Goal: Task Accomplishment & Management: Complete application form

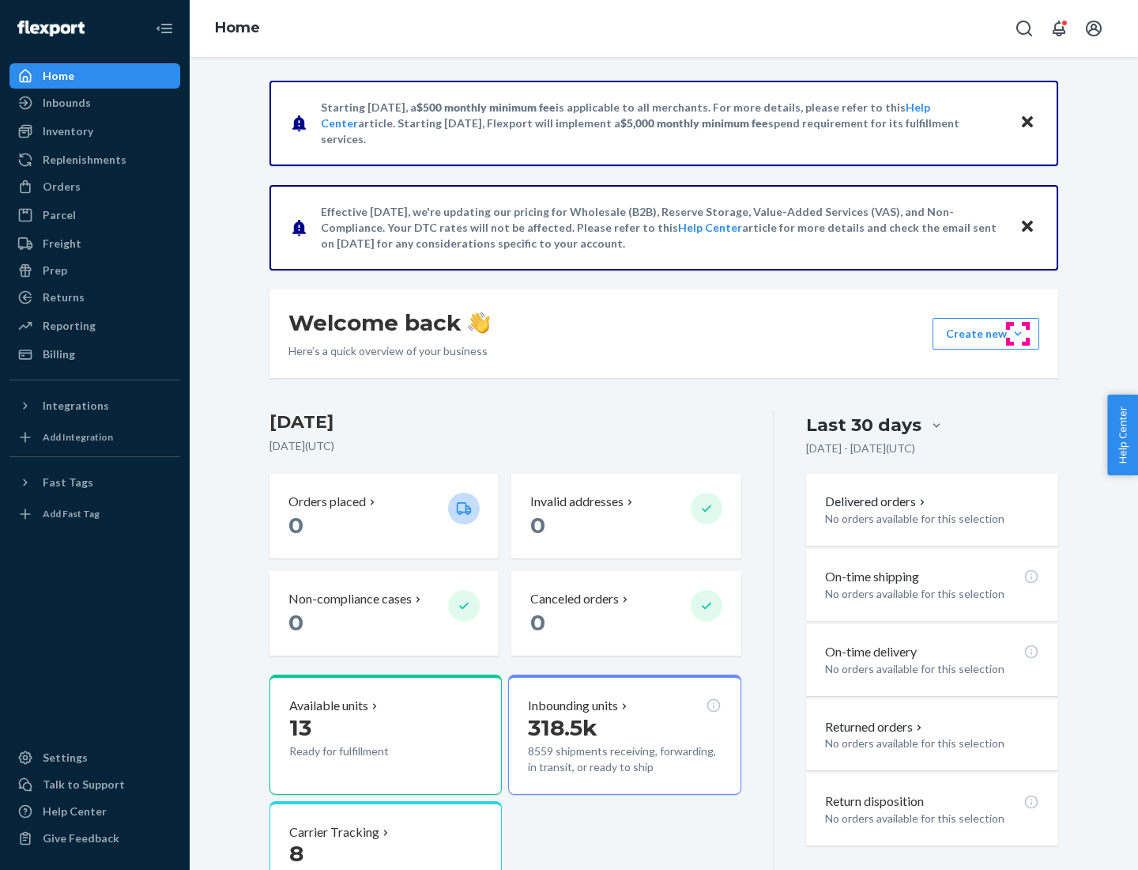
click at [1018, 334] on button "Create new Create new inbound Create new order Create new product" at bounding box center [986, 334] width 107 height 32
click at [95, 103] on div "Inbounds" at bounding box center [95, 103] width 168 height 22
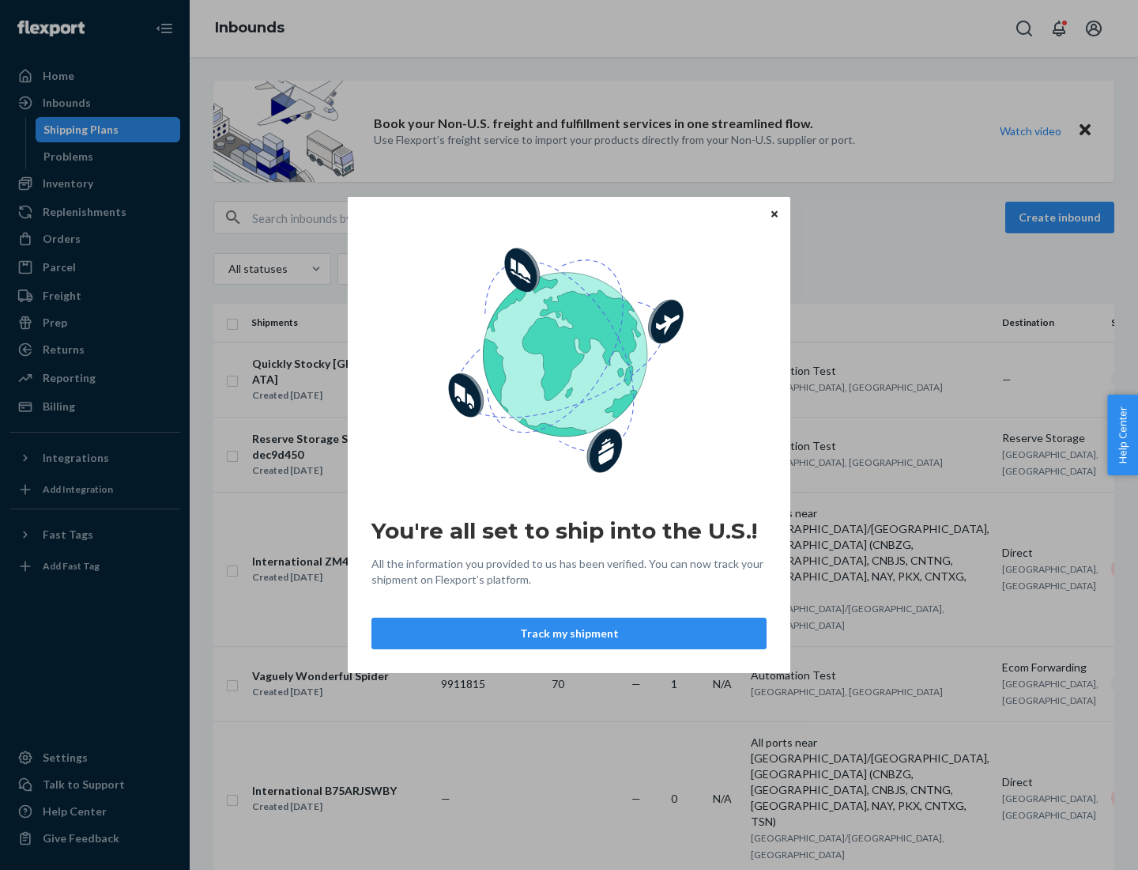
click at [569, 633] on button "Track my shipment" at bounding box center [569, 633] width 395 height 32
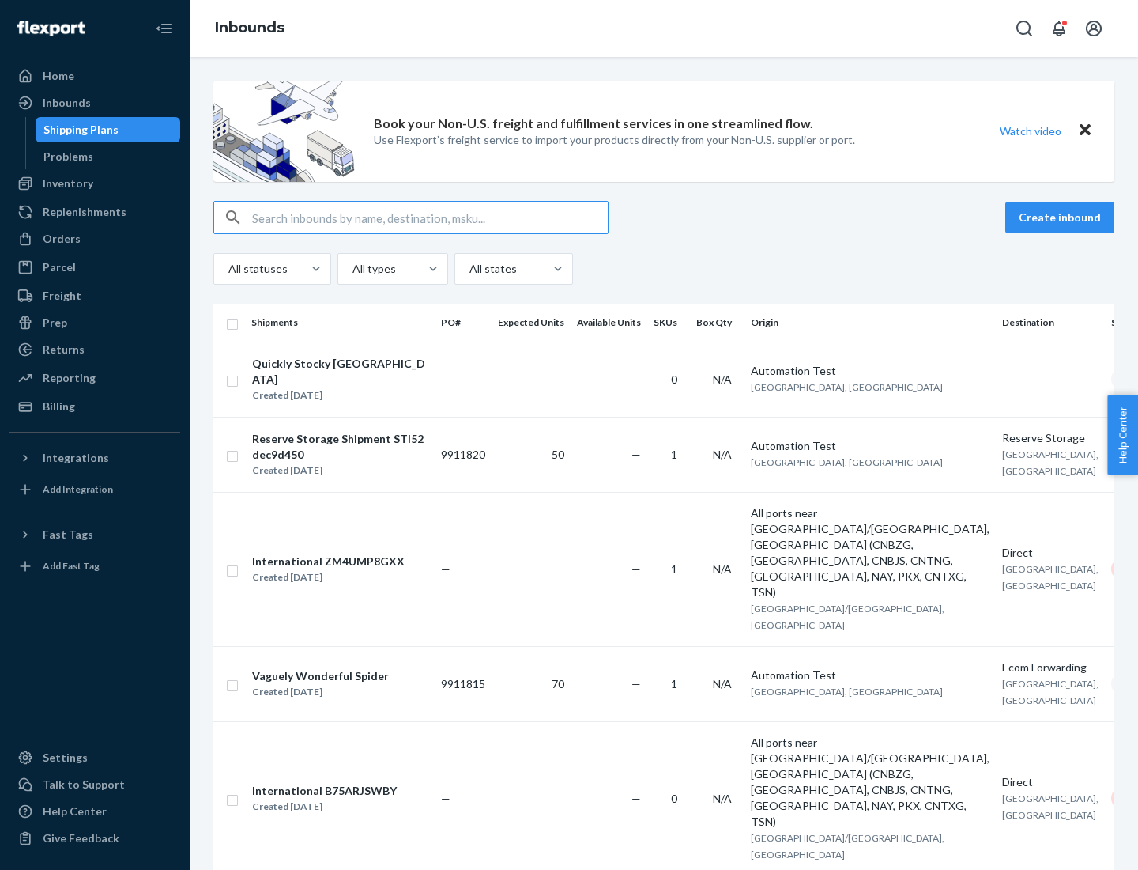
click at [1063, 217] on button "Create inbound" at bounding box center [1060, 218] width 109 height 32
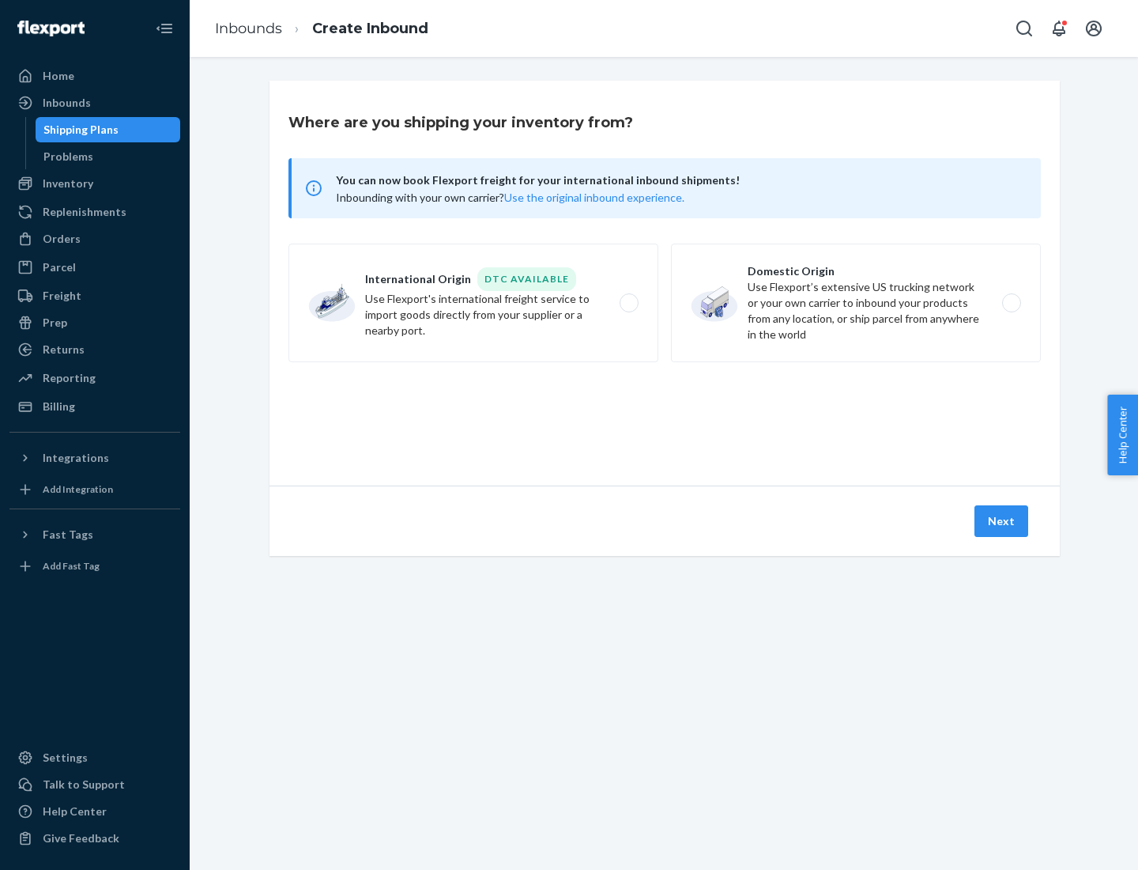
click at [474, 303] on label "International Origin DTC Available Use Flexport's international freight service…" at bounding box center [474, 303] width 370 height 119
click at [629, 303] on input "International Origin DTC Available Use Flexport's international freight service…" at bounding box center [634, 303] width 10 height 10
radio input "true"
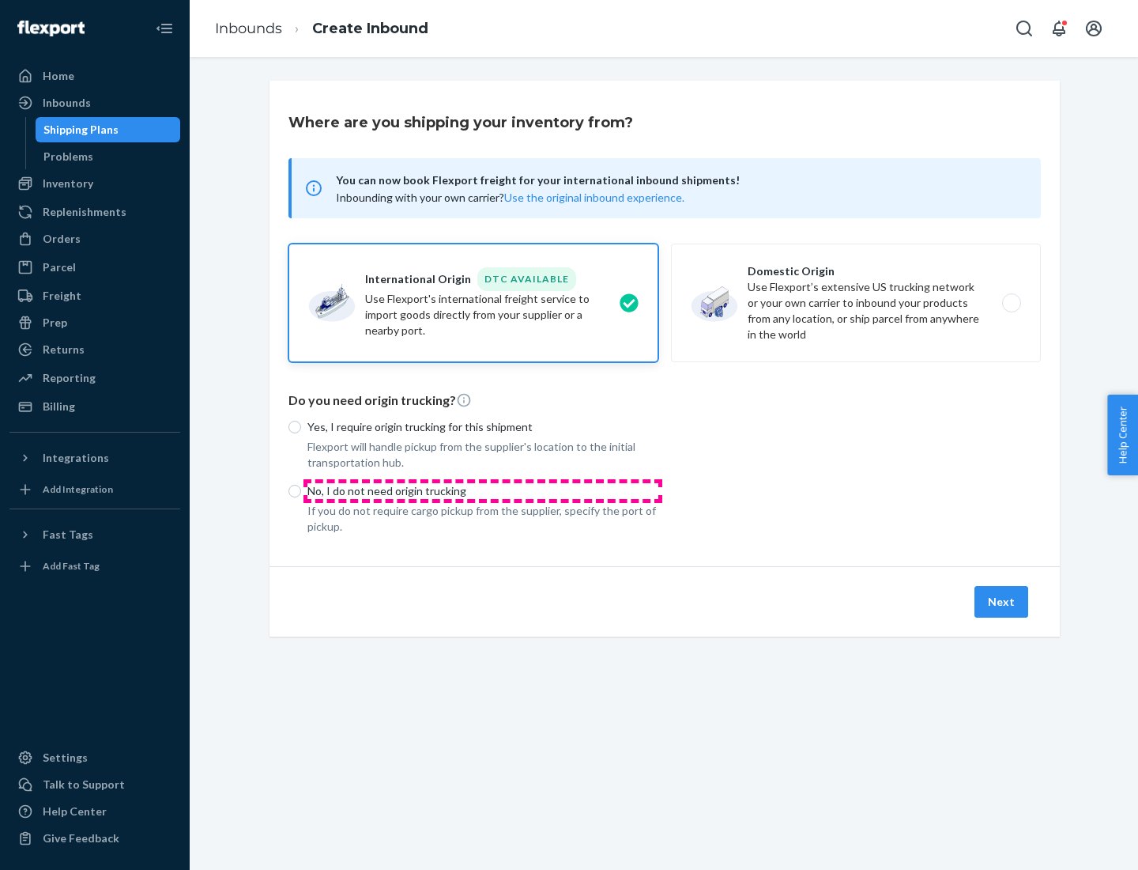
click at [483, 490] on p "No, I do not need origin trucking" at bounding box center [483, 491] width 351 height 16
click at [301, 490] on input "No, I do not need origin trucking" at bounding box center [295, 491] width 13 height 13
radio input "true"
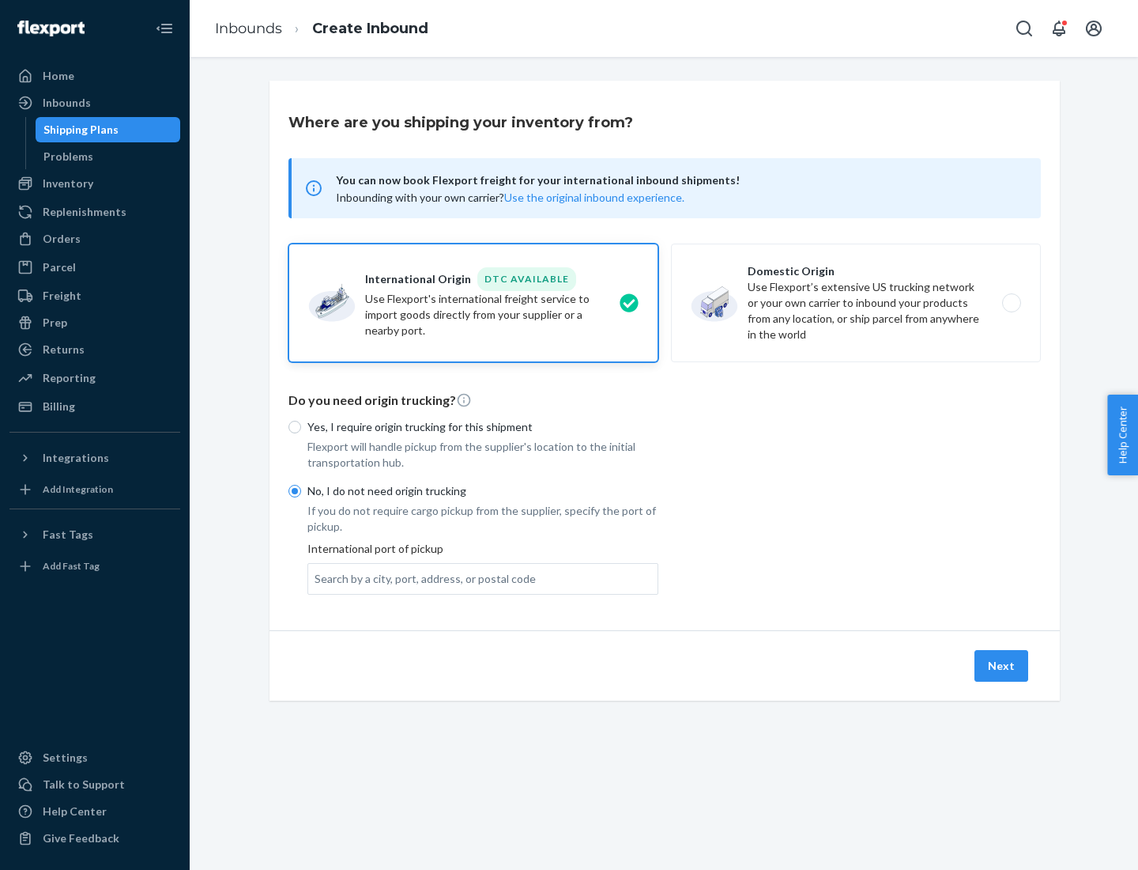
click at [421, 578] on div "Search by a city, port, address, or postal code" at bounding box center [425, 579] width 221 height 16
click at [316, 578] on input "Search by a city, port, address, or postal code" at bounding box center [316, 579] width 2 height 16
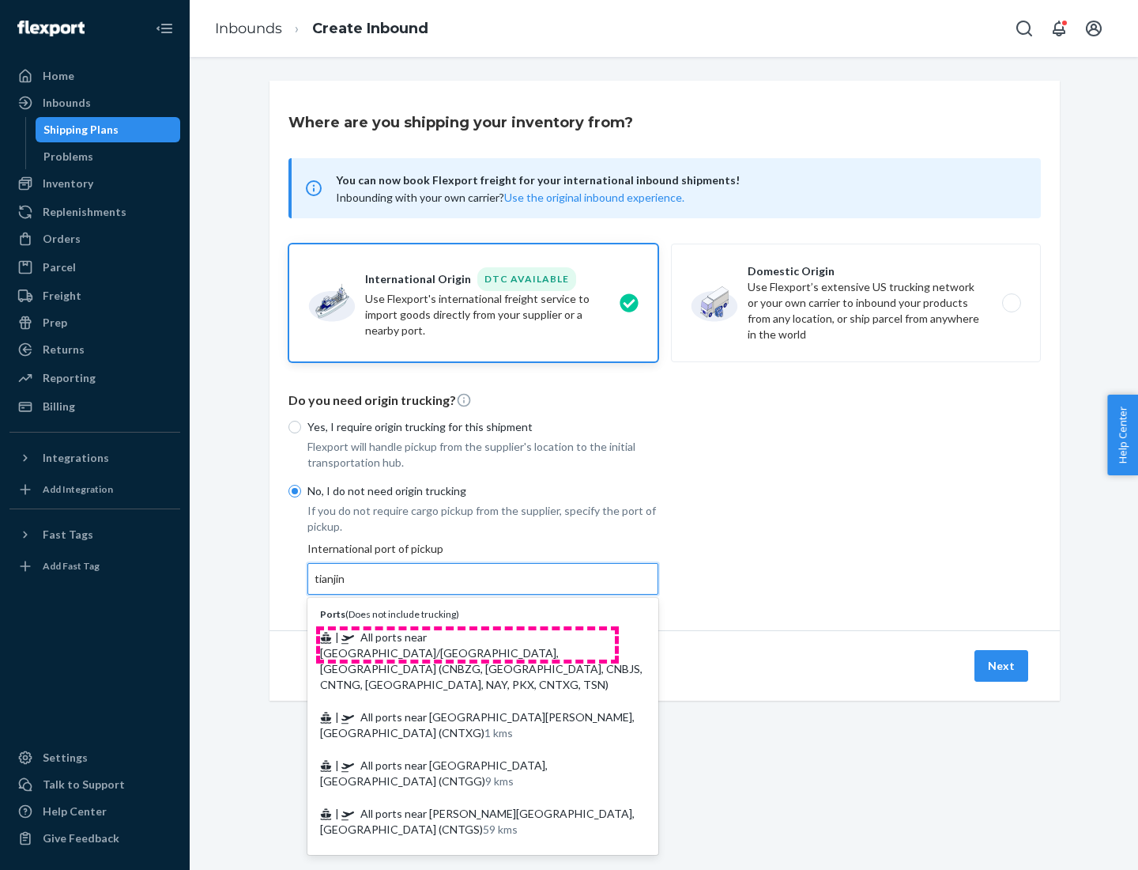
click at [467, 636] on span "| All ports near [GEOGRAPHIC_DATA]/[GEOGRAPHIC_DATA], [GEOGRAPHIC_DATA] (CNBZG,…" at bounding box center [481, 660] width 323 height 61
click at [347, 587] on input "tianjin" at bounding box center [331, 579] width 32 height 16
type input "All ports near [GEOGRAPHIC_DATA]/[GEOGRAPHIC_DATA], [GEOGRAPHIC_DATA] (CNBZG, […"
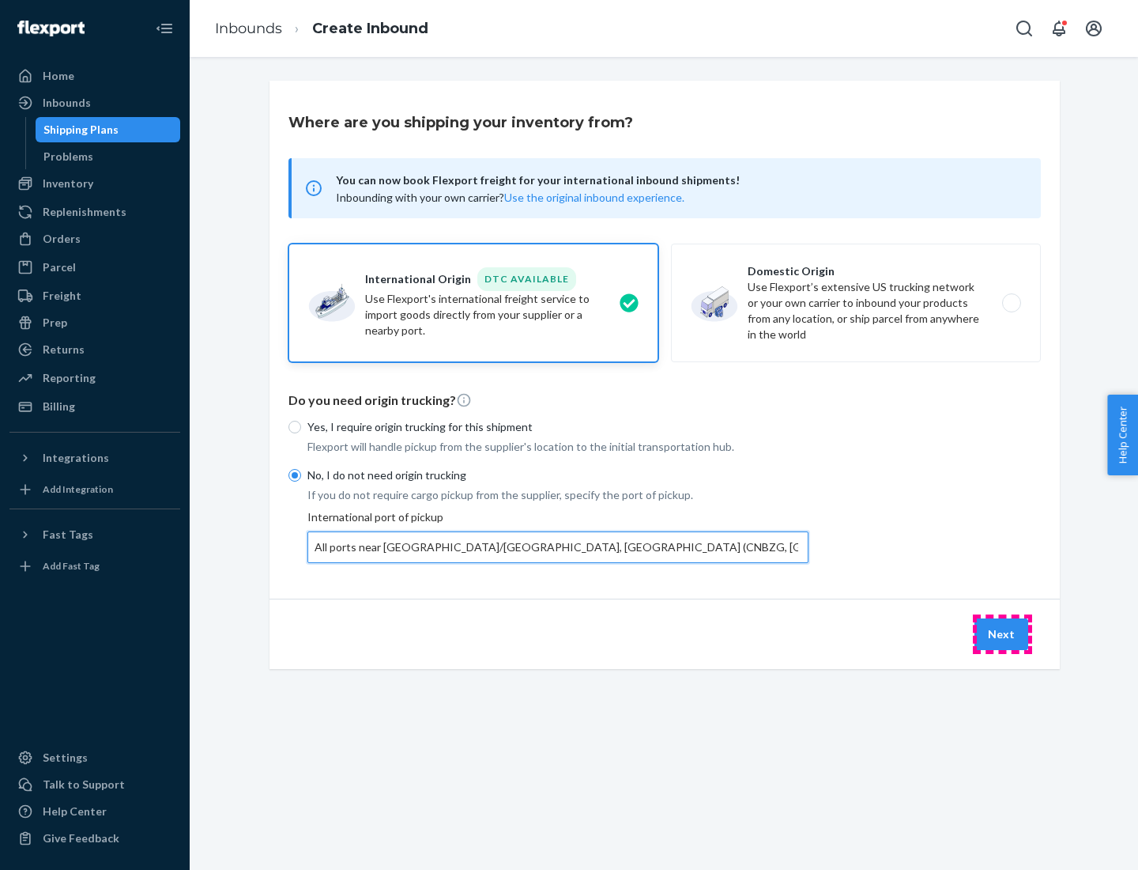
click at [1002, 633] on button "Next" at bounding box center [1002, 634] width 54 height 32
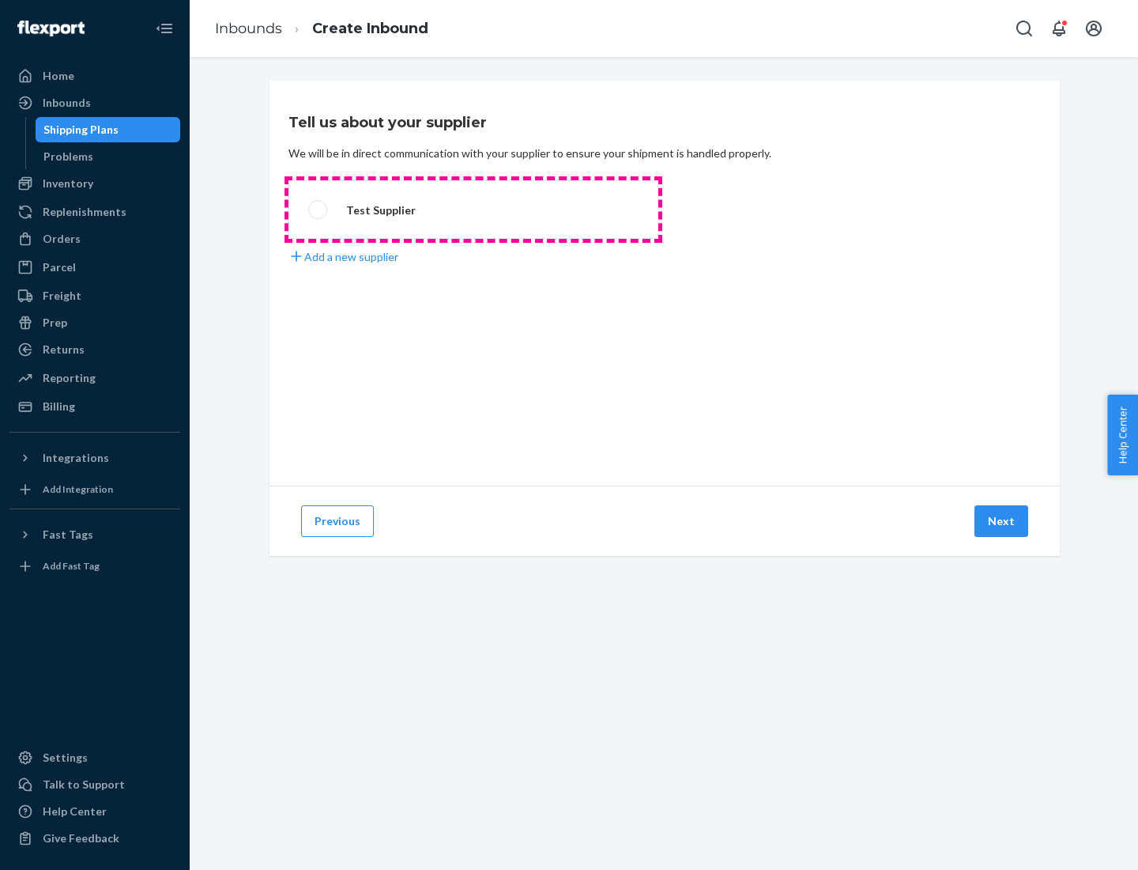
click at [474, 210] on label "Test Supplier" at bounding box center [474, 209] width 370 height 59
click at [319, 210] on input "Test Supplier" at bounding box center [313, 210] width 10 height 10
radio input "true"
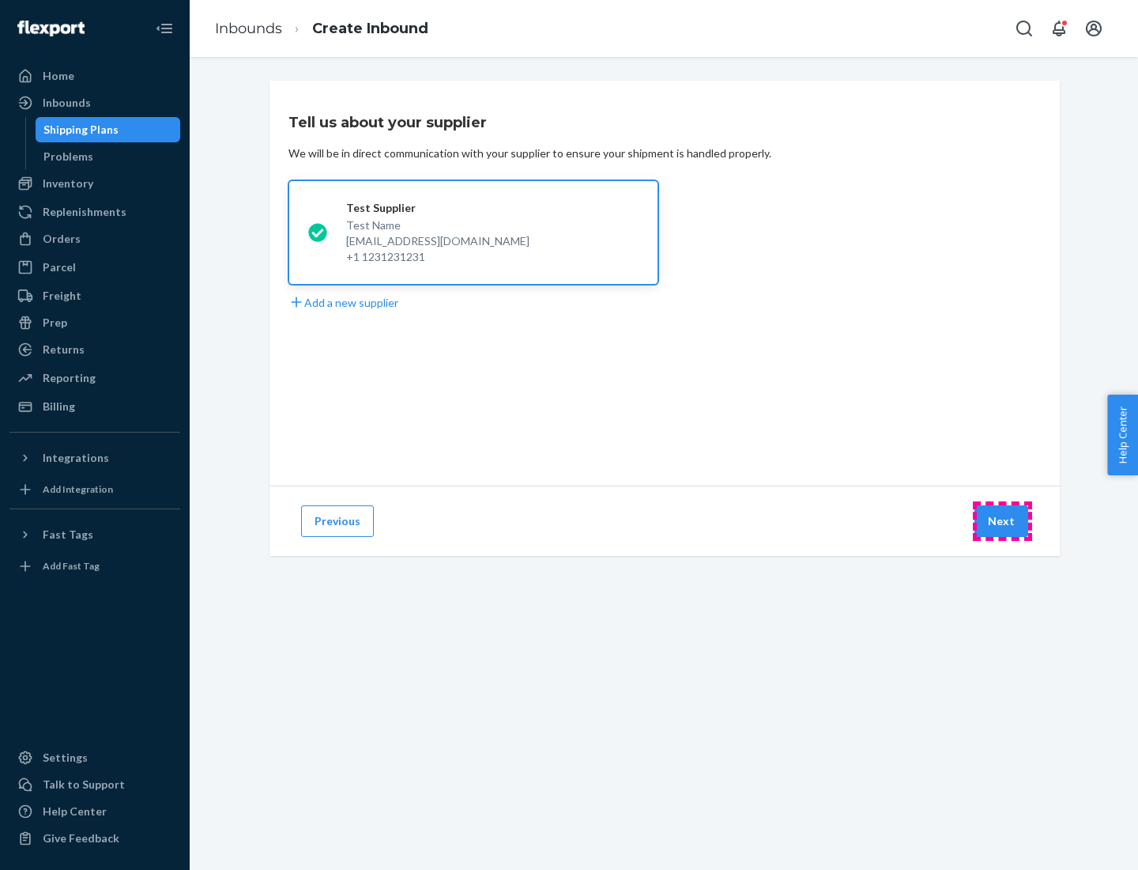
click at [1002, 521] on button "Next" at bounding box center [1002, 521] width 54 height 32
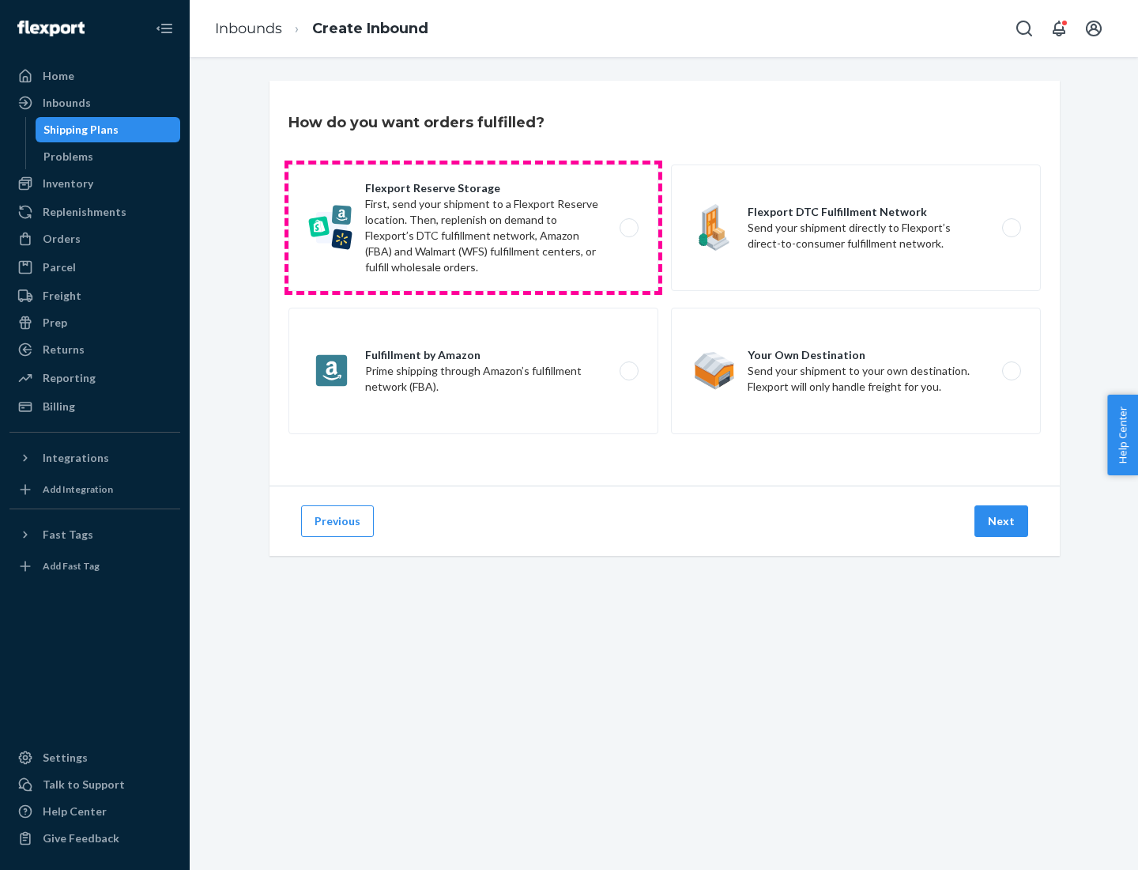
click at [474, 228] on label "Flexport Reserve Storage First, send your shipment to a Flexport Reserve locati…" at bounding box center [474, 227] width 370 height 126
click at [629, 228] on input "Flexport Reserve Storage First, send your shipment to a Flexport Reserve locati…" at bounding box center [634, 228] width 10 height 10
radio input "true"
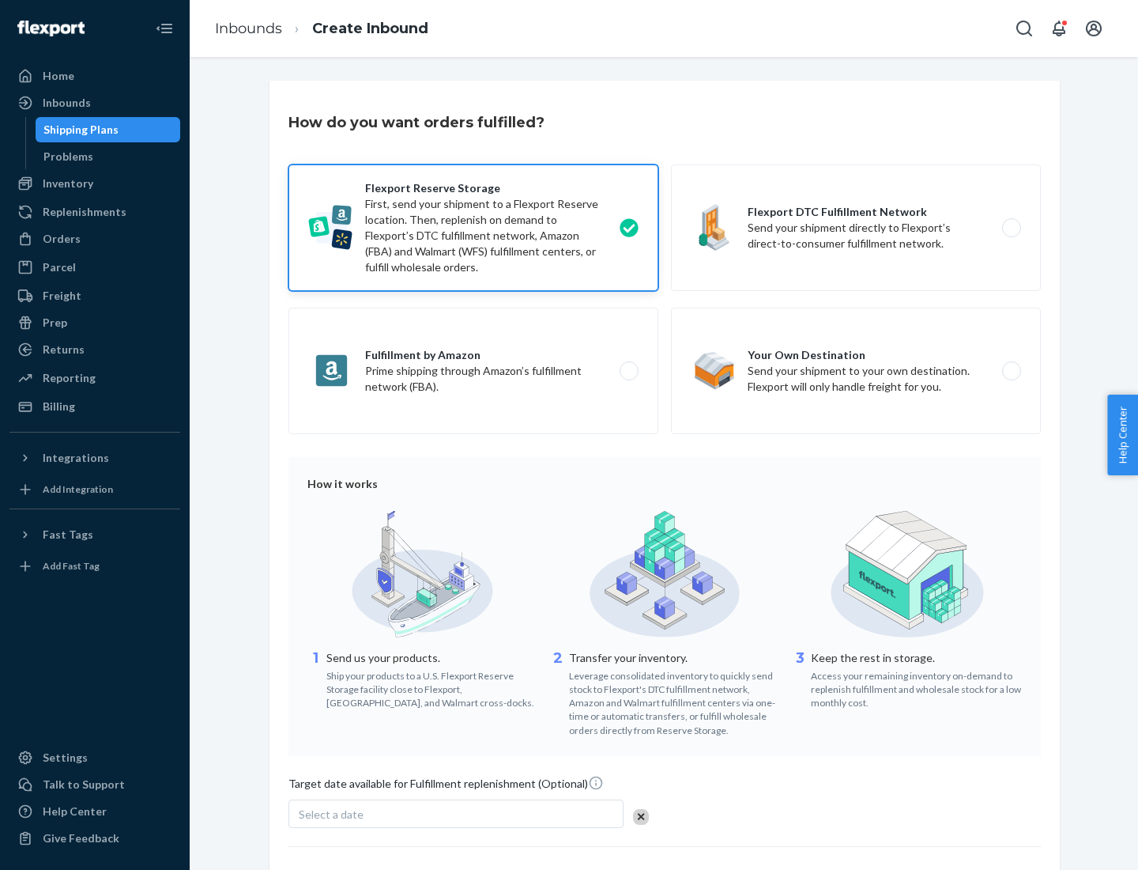
scroll to position [130, 0]
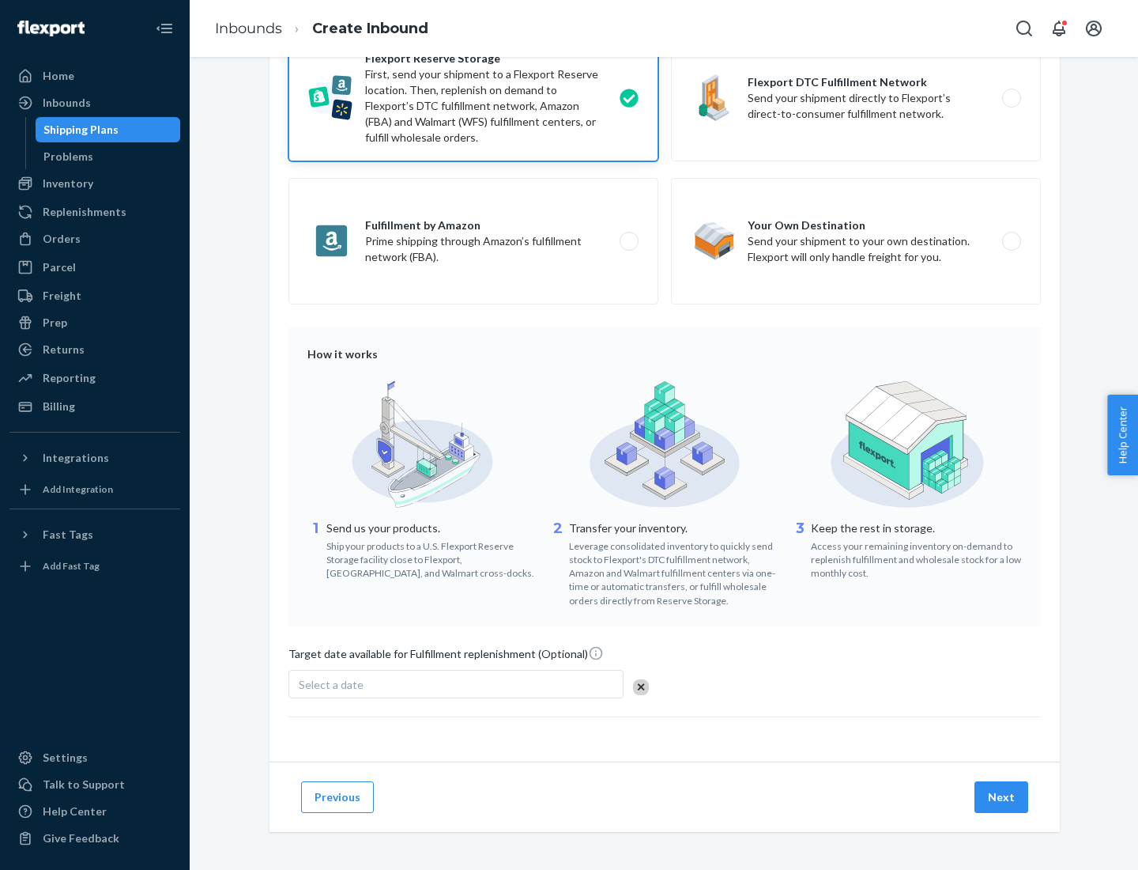
click at [1002, 796] on button "Next" at bounding box center [1002, 797] width 54 height 32
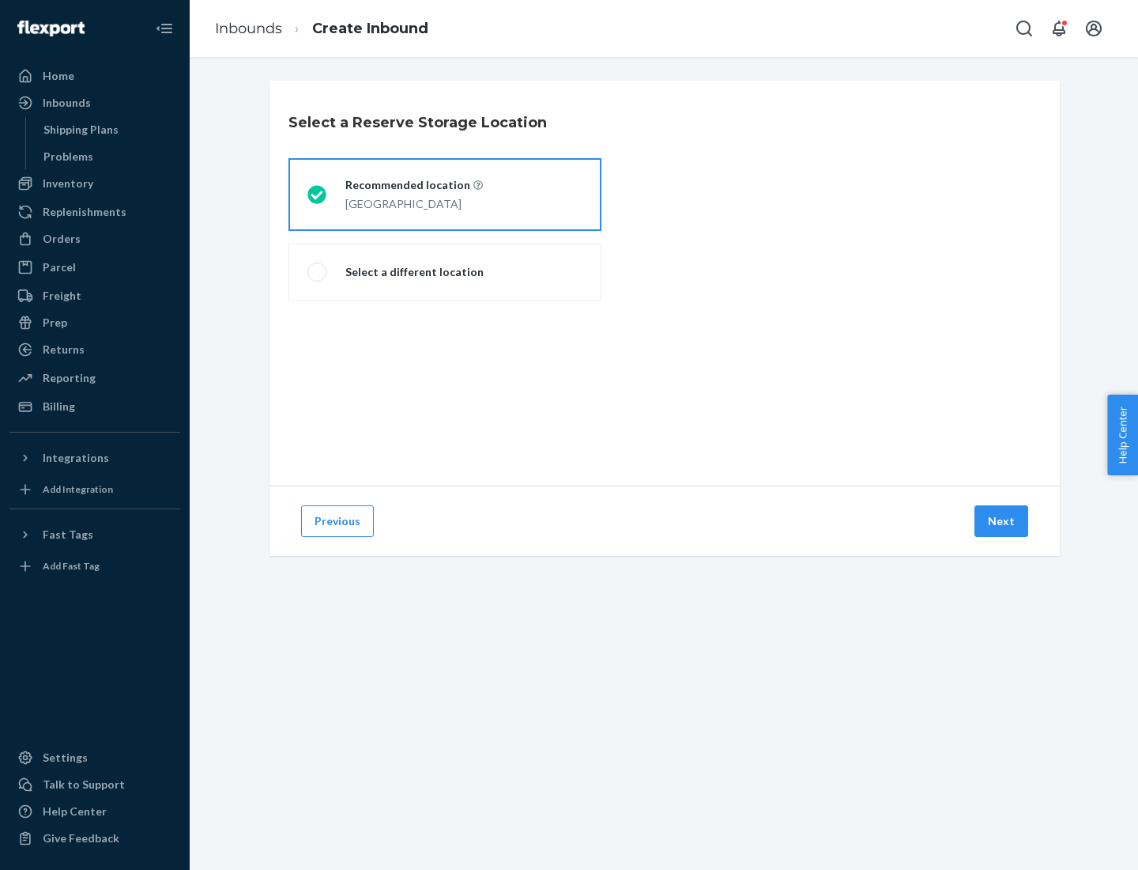
click at [445, 194] on div "[GEOGRAPHIC_DATA]" at bounding box center [414, 202] width 138 height 19
click at [318, 194] on input "Recommended location [GEOGRAPHIC_DATA]" at bounding box center [313, 195] width 10 height 10
click at [1002, 521] on button "Next" at bounding box center [1002, 521] width 54 height 32
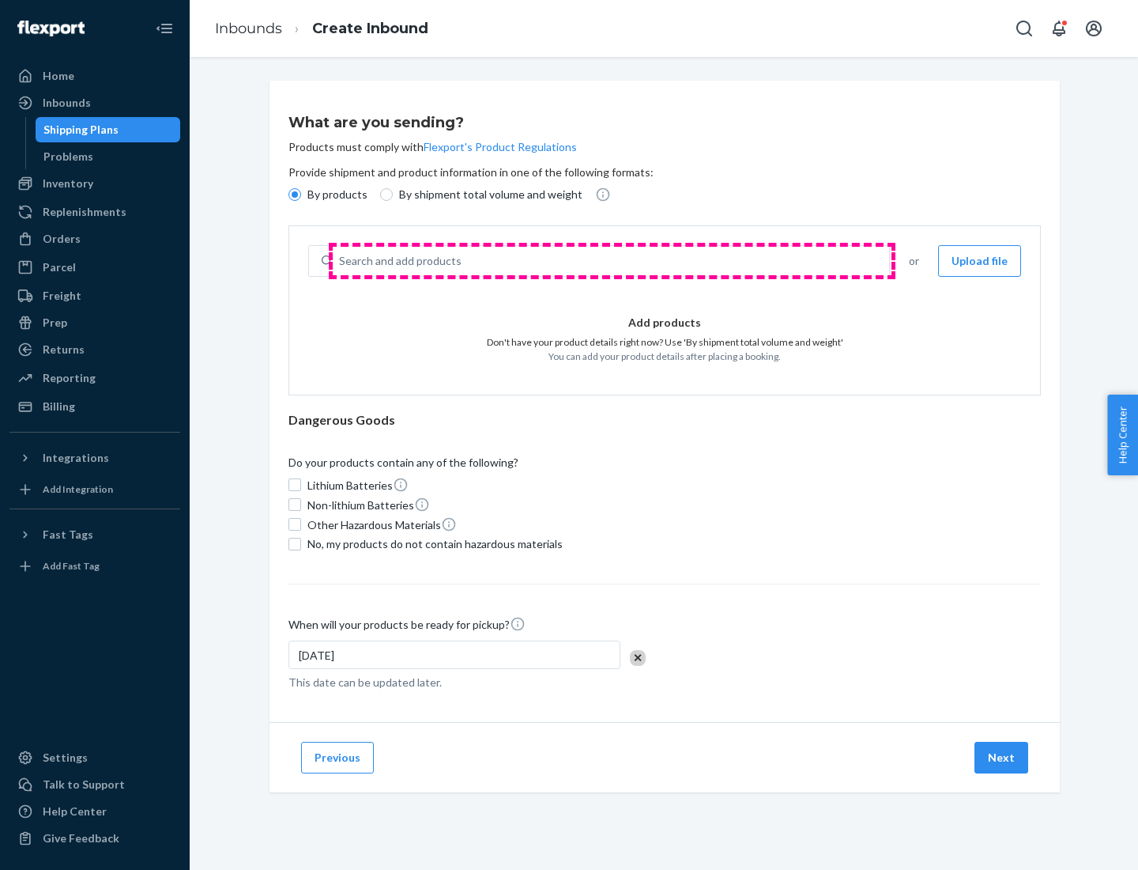
click at [612, 261] on div "Search and add products" at bounding box center [611, 261] width 557 height 28
click at [341, 261] on input "Search and add products" at bounding box center [340, 261] width 2 height 16
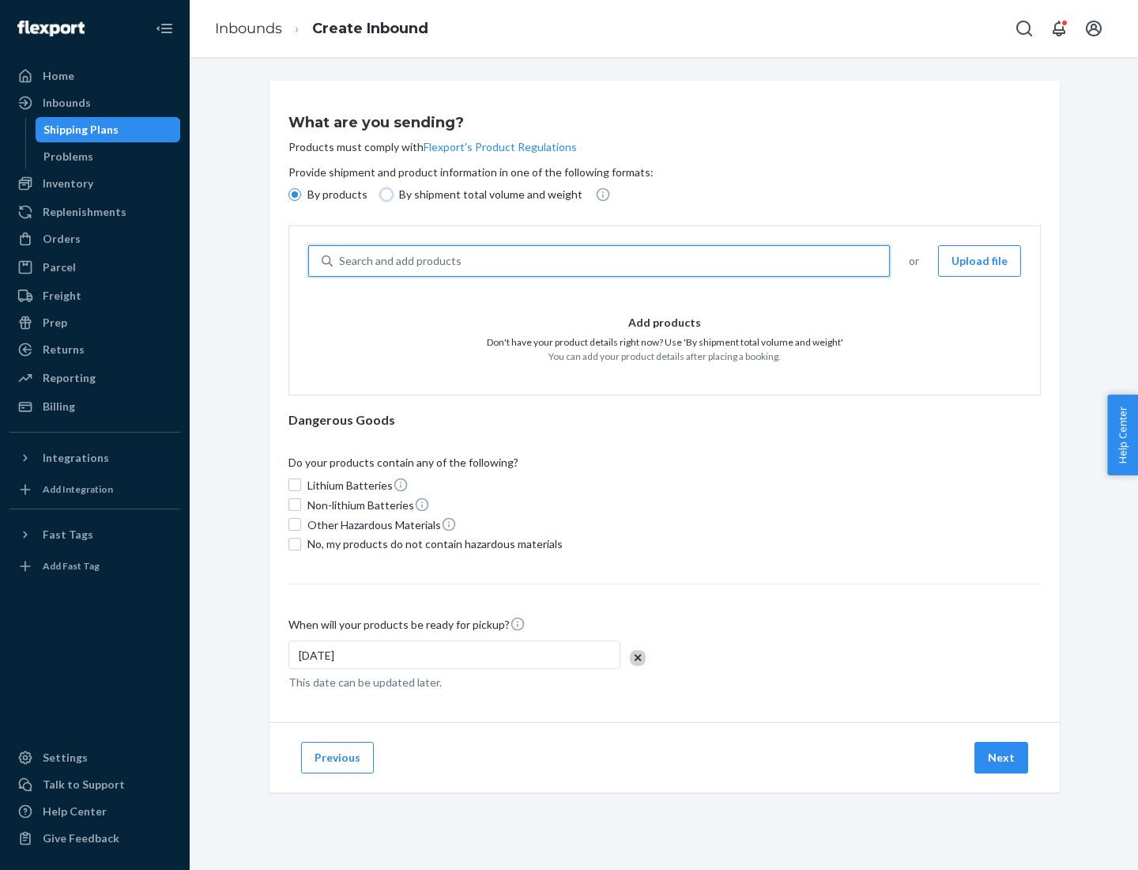
click at [384, 194] on input "By shipment total volume and weight" at bounding box center [386, 194] width 13 height 13
radio input "true"
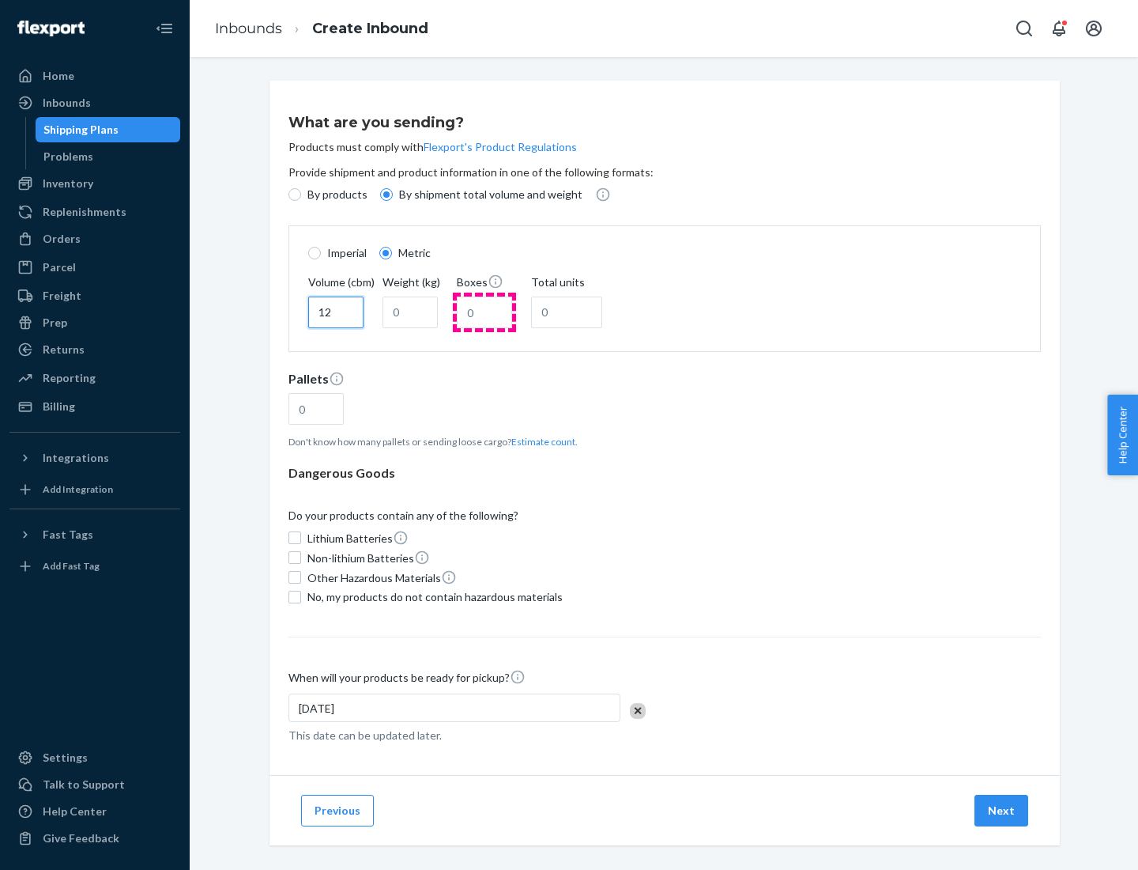
type input "12"
type input "22"
type input "222"
type input "121"
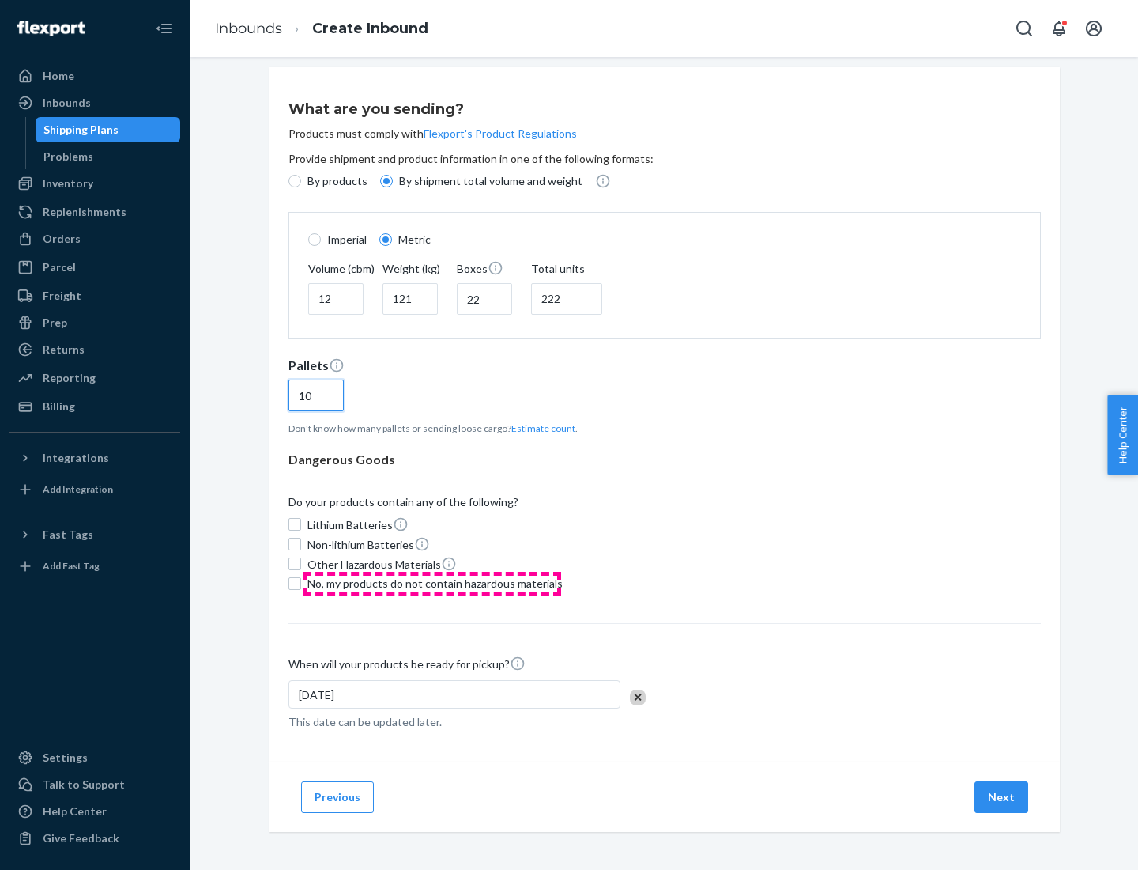
type input "10"
click at [432, 583] on span "No, my products do not contain hazardous materials" at bounding box center [435, 584] width 255 height 16
click at [301, 583] on input "No, my products do not contain hazardous materials" at bounding box center [295, 583] width 13 height 13
checkbox input "true"
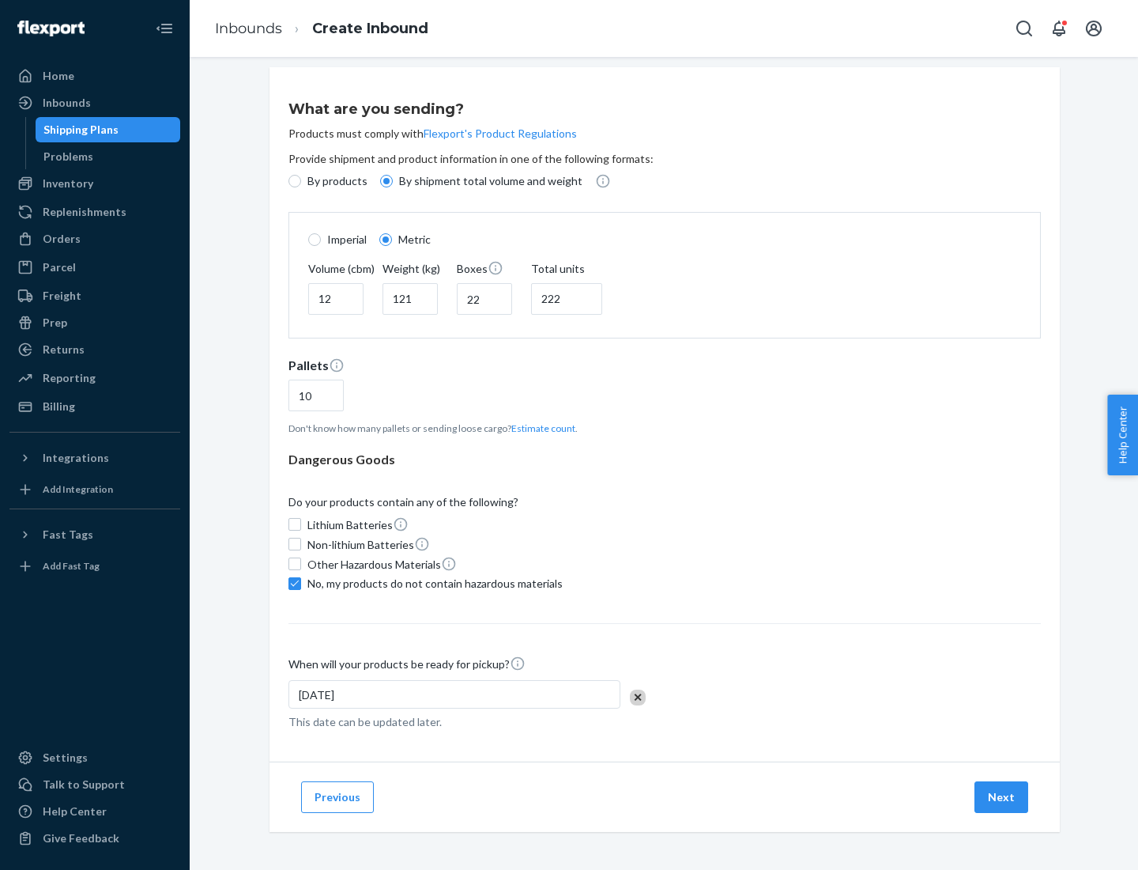
click at [1002, 796] on button "Next" at bounding box center [1002, 797] width 54 height 32
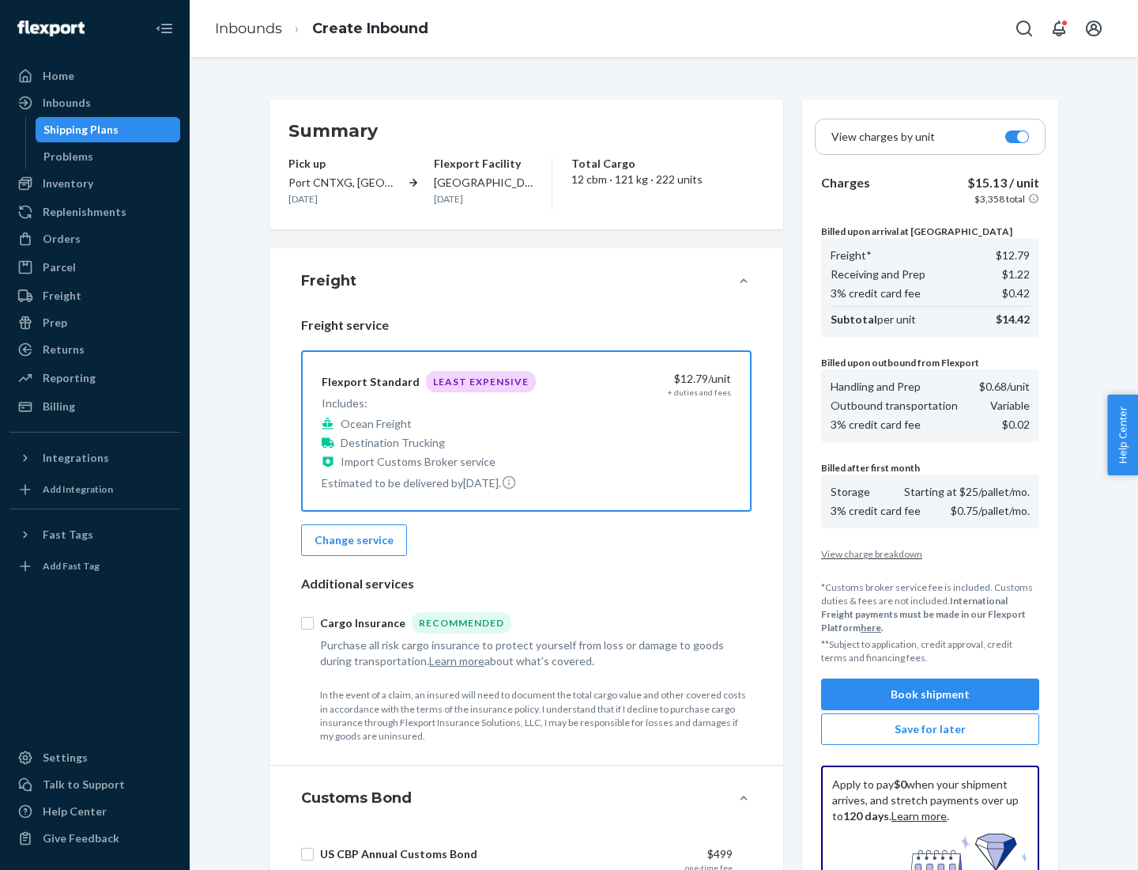
scroll to position [231, 0]
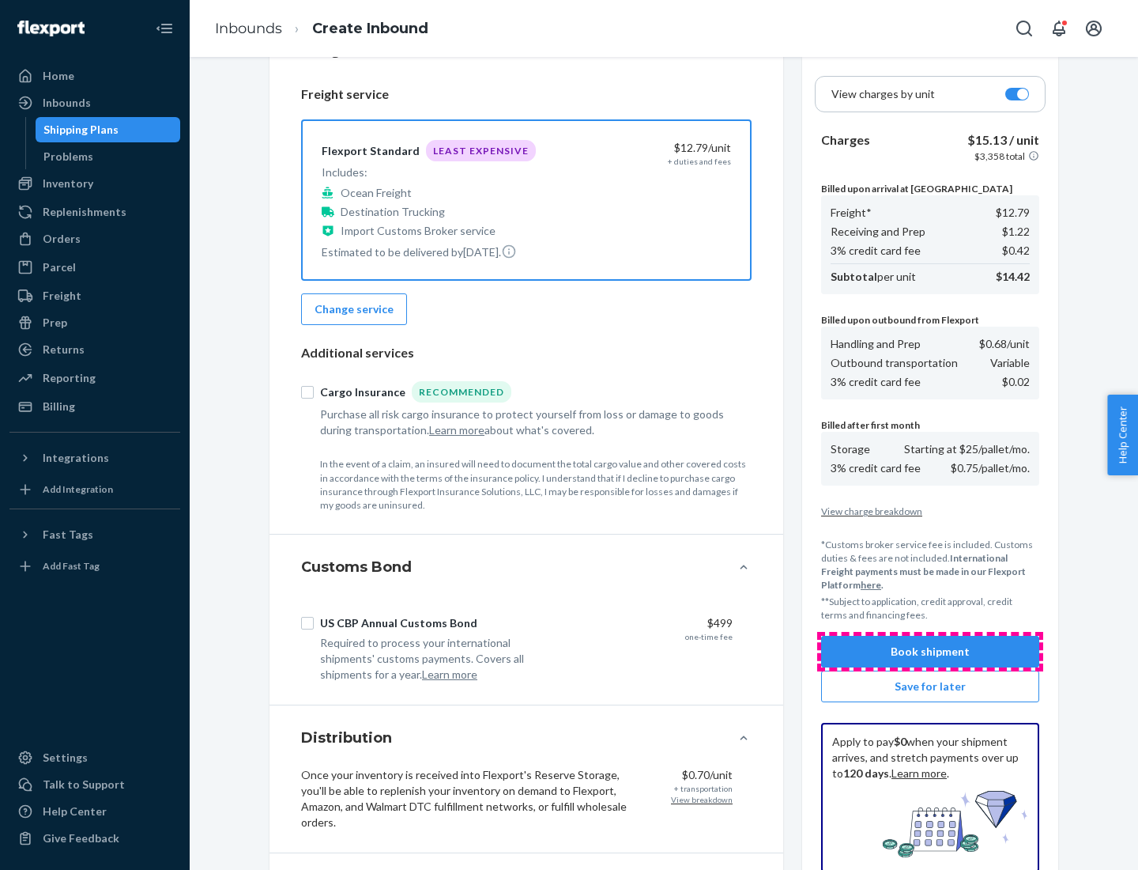
click at [931, 651] on button "Book shipment" at bounding box center [930, 652] width 218 height 32
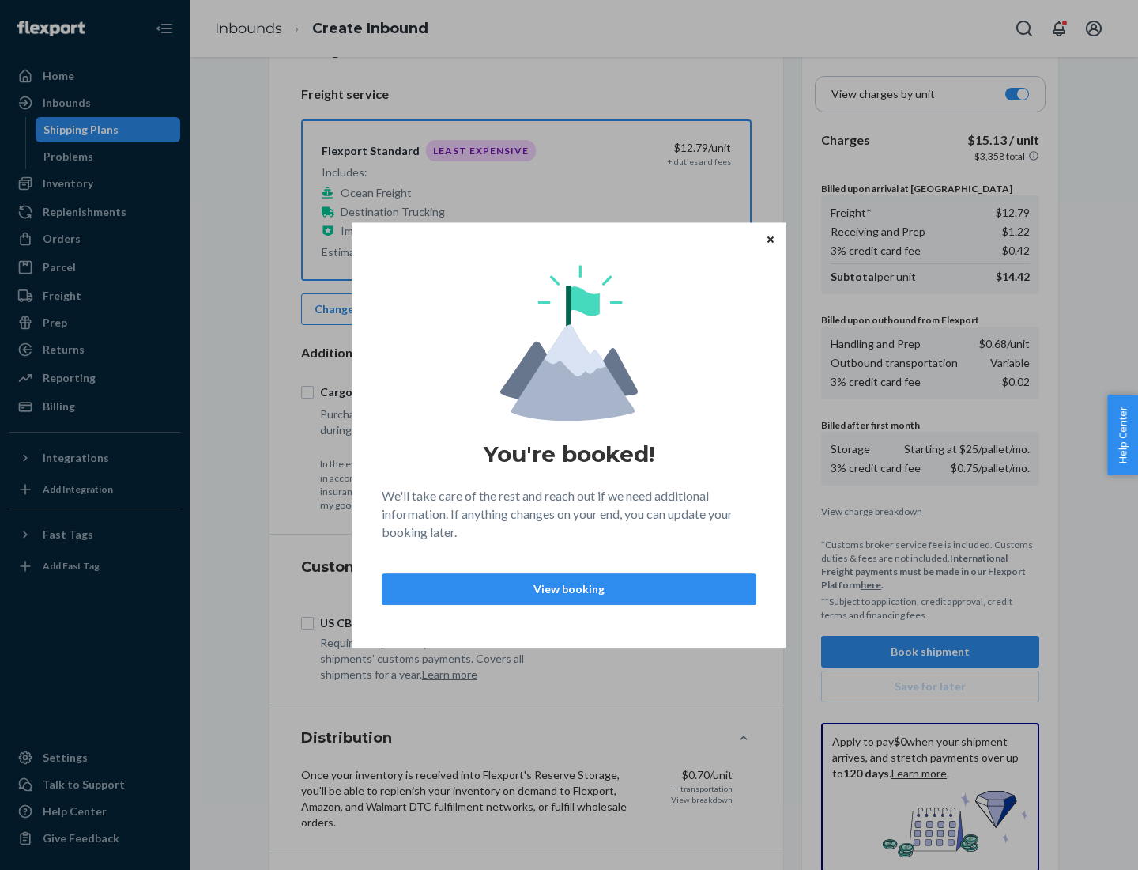
click at [569, 588] on p "View booking" at bounding box center [569, 589] width 348 height 16
